Goal: Browse casually: Explore the website without a specific task or goal

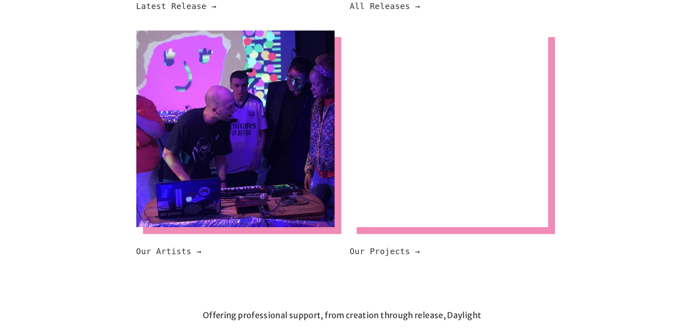
scroll to position [565, 0]
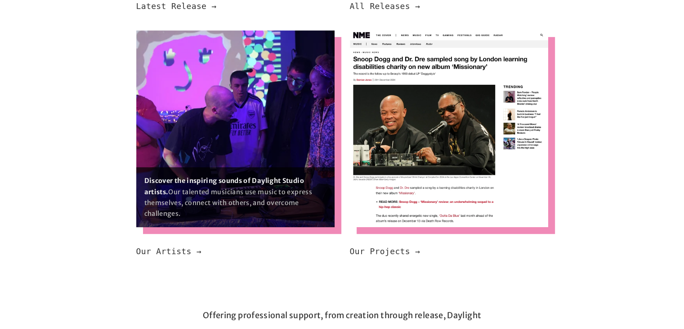
click at [274, 111] on img at bounding box center [235, 128] width 198 height 197
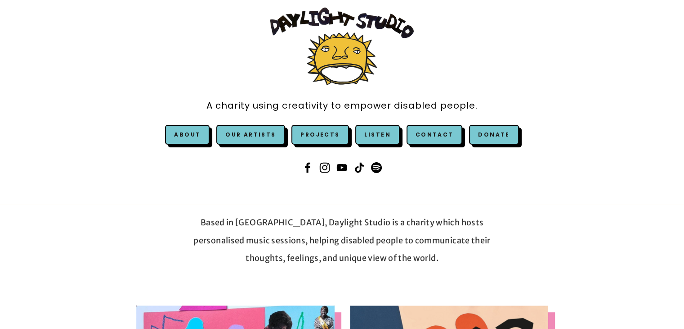
scroll to position [43, 0]
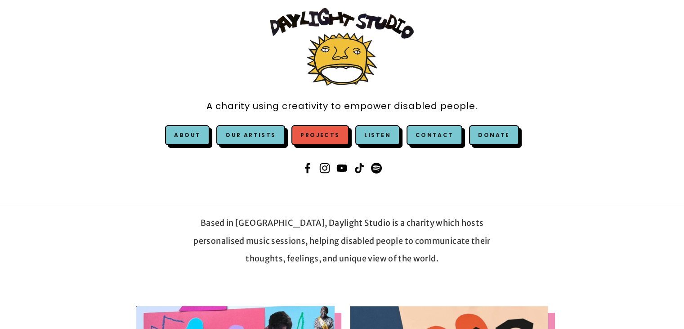
click at [336, 133] on link "Projects" at bounding box center [320, 135] width 57 height 20
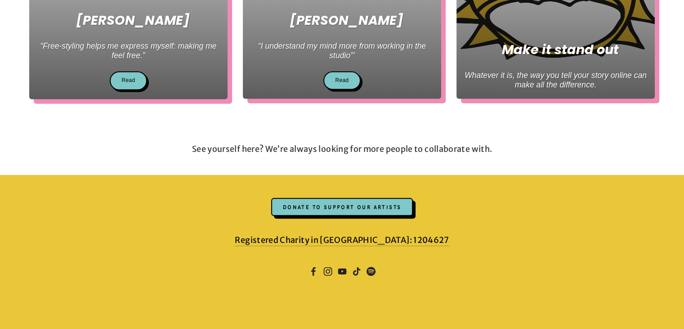
scroll to position [756, 0]
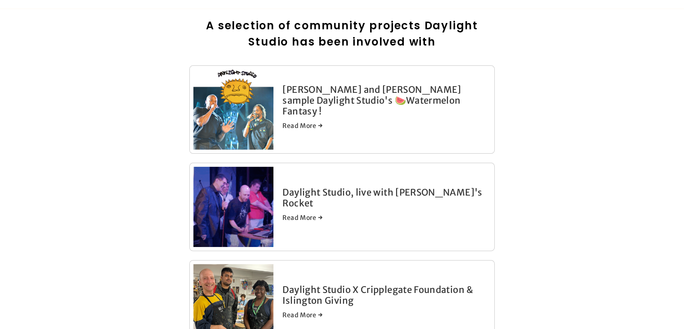
scroll to position [261, 0]
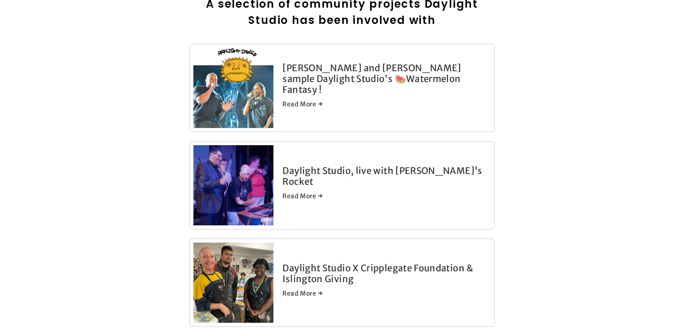
click at [311, 170] on link "Daylight Studio, live with [PERSON_NAME]'s Rocket" at bounding box center [383, 176] width 200 height 22
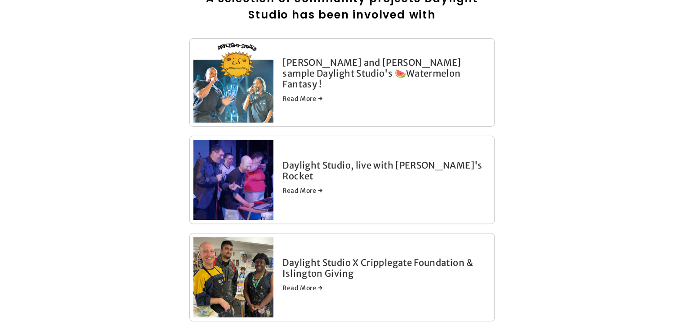
click at [239, 266] on img at bounding box center [234, 276] width 80 height 101
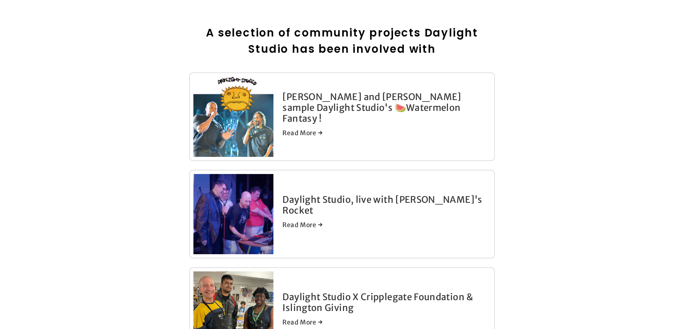
scroll to position [231, 0]
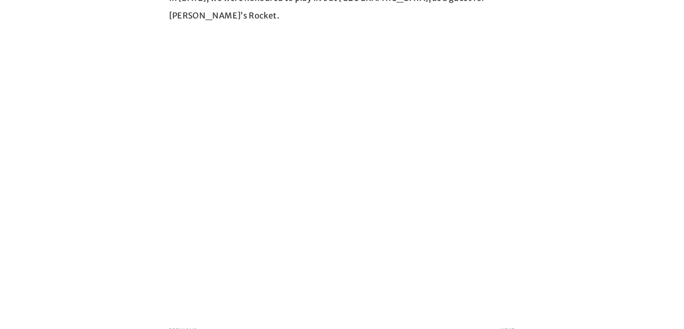
scroll to position [336, 0]
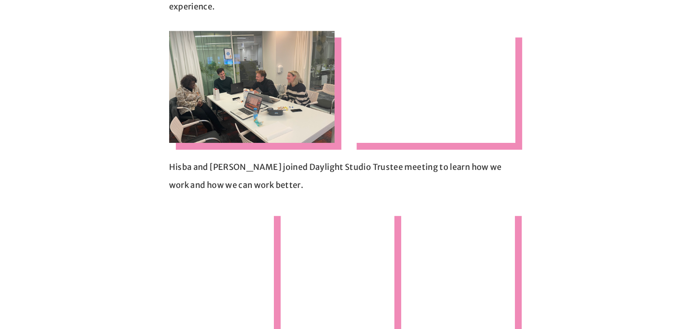
scroll to position [657, 0]
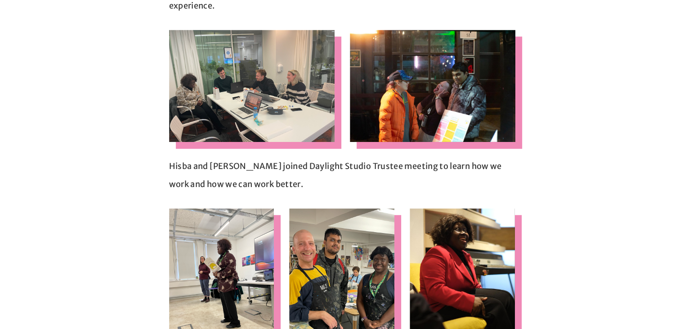
click at [322, 233] on img at bounding box center [341, 280] width 105 height 145
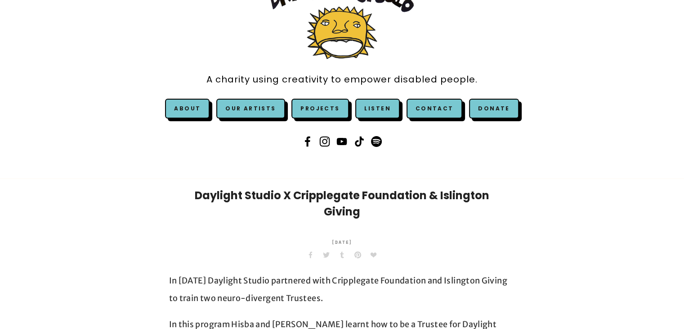
scroll to position [0, 0]
